Goal: Navigation & Orientation: Go to known website

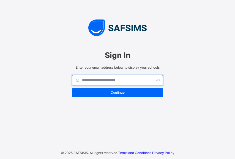
click at [92, 80] on input "text" at bounding box center [117, 80] width 91 height 10
